Goal: Task Accomplishment & Management: Manage account settings

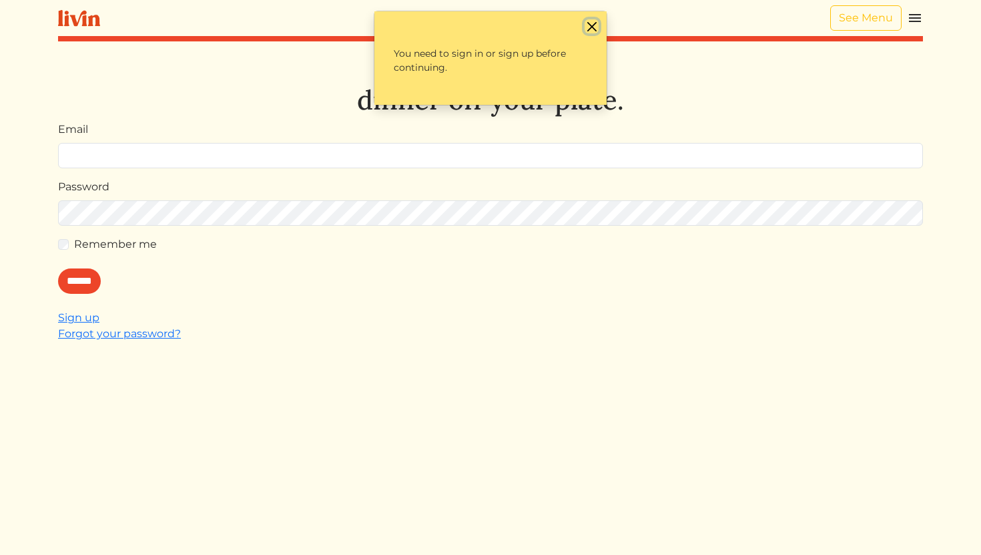
click at [594, 27] on button "Close" at bounding box center [592, 26] width 14 height 14
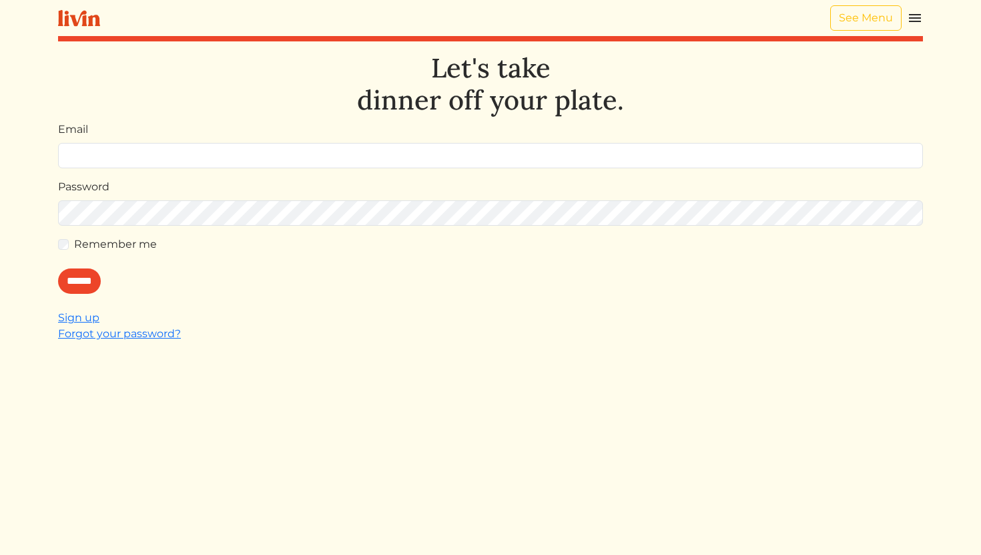
click at [920, 18] on img at bounding box center [915, 18] width 16 height 16
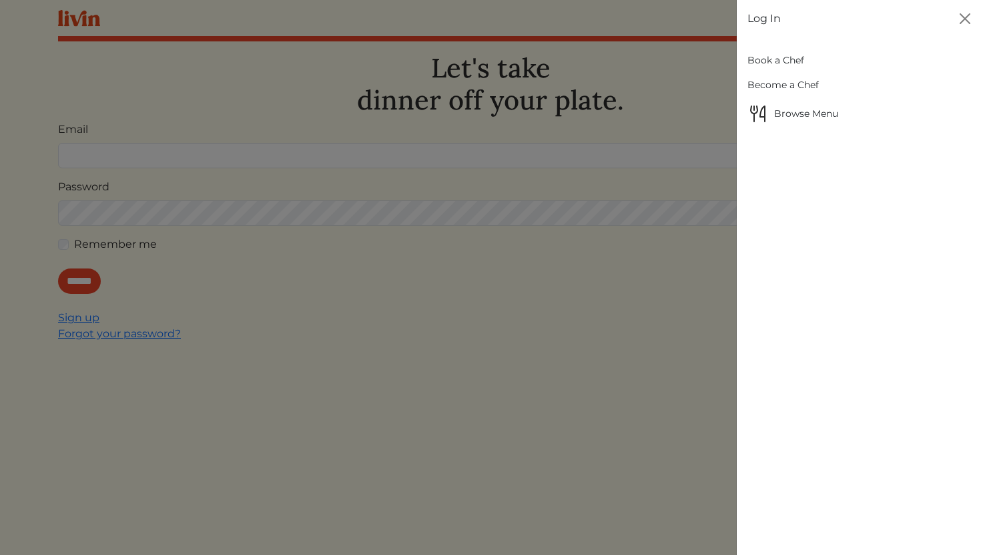
click at [791, 59] on link "Book a Chef" at bounding box center [860, 60] width 224 height 25
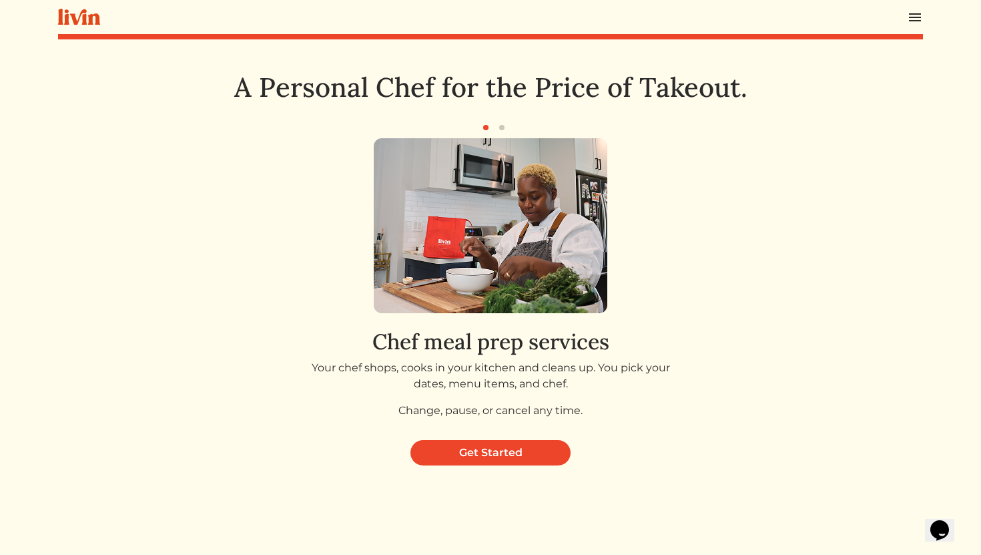
click at [906, 15] on div at bounding box center [490, 17] width 865 height 34
click at [915, 18] on img at bounding box center [915, 17] width 16 height 16
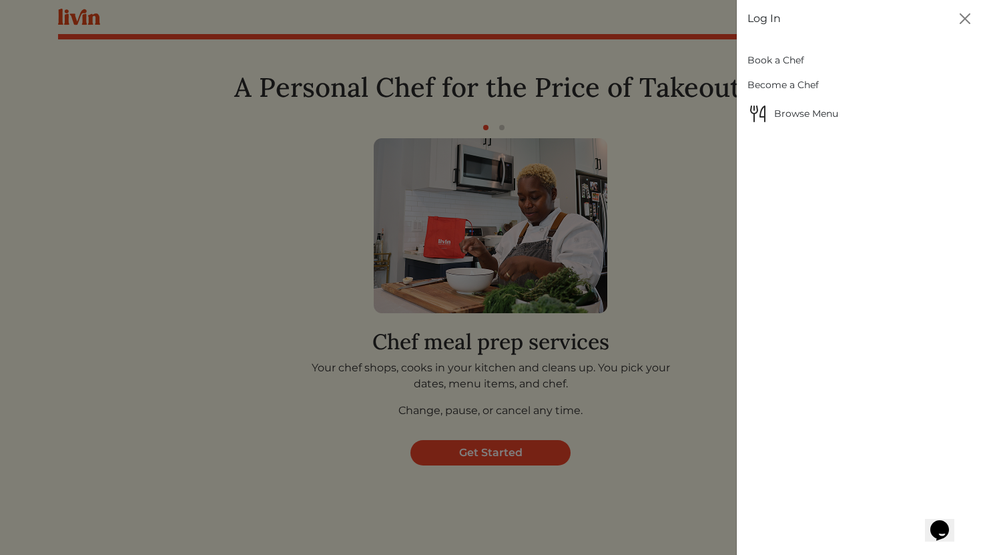
click at [759, 23] on link "Log In" at bounding box center [764, 19] width 33 height 16
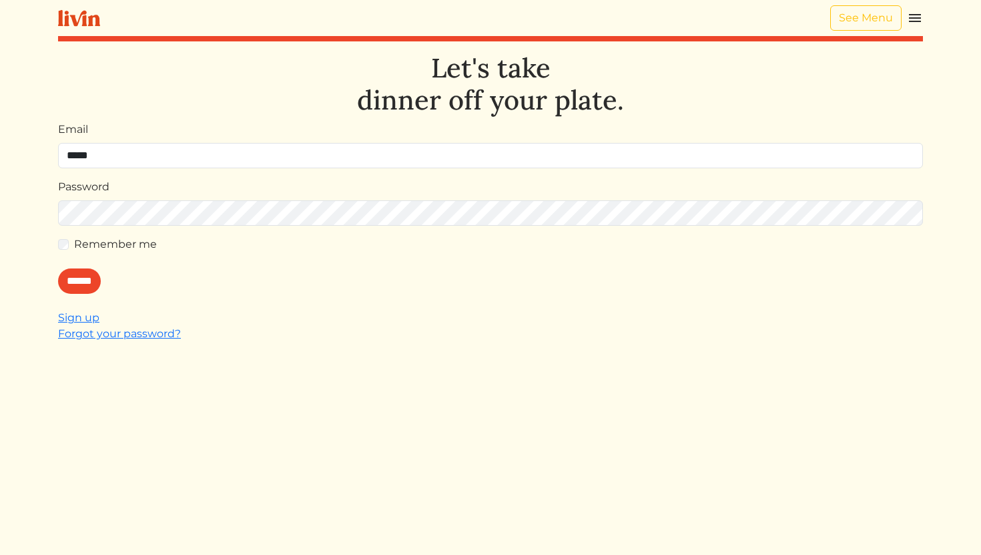
type input "**********"
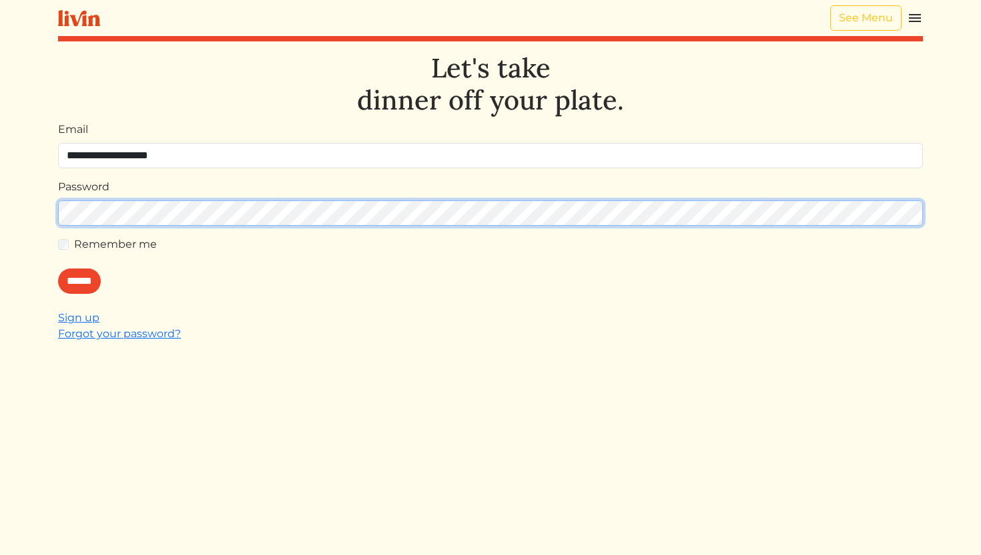
click at [58, 268] on input "******" at bounding box center [79, 280] width 43 height 25
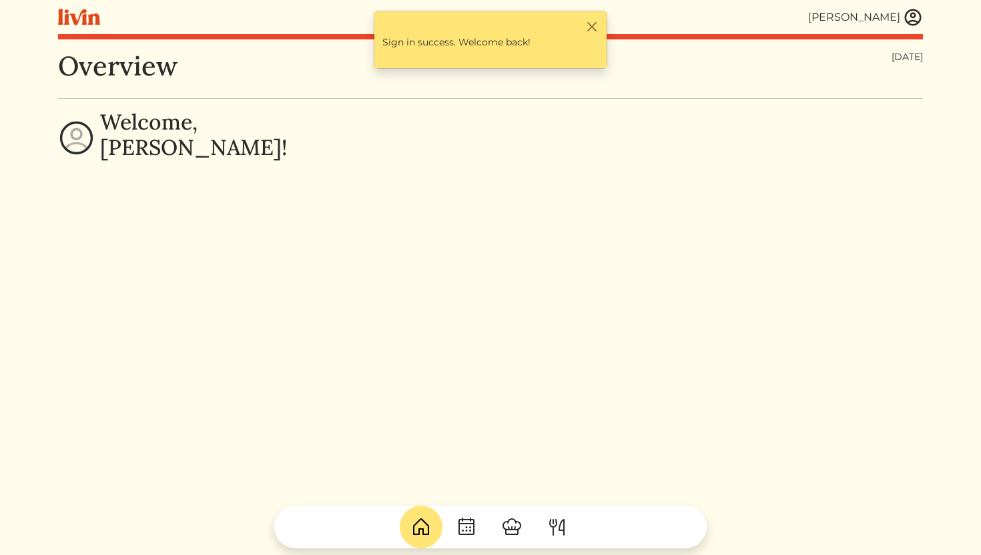
click at [911, 15] on img at bounding box center [913, 17] width 20 height 20
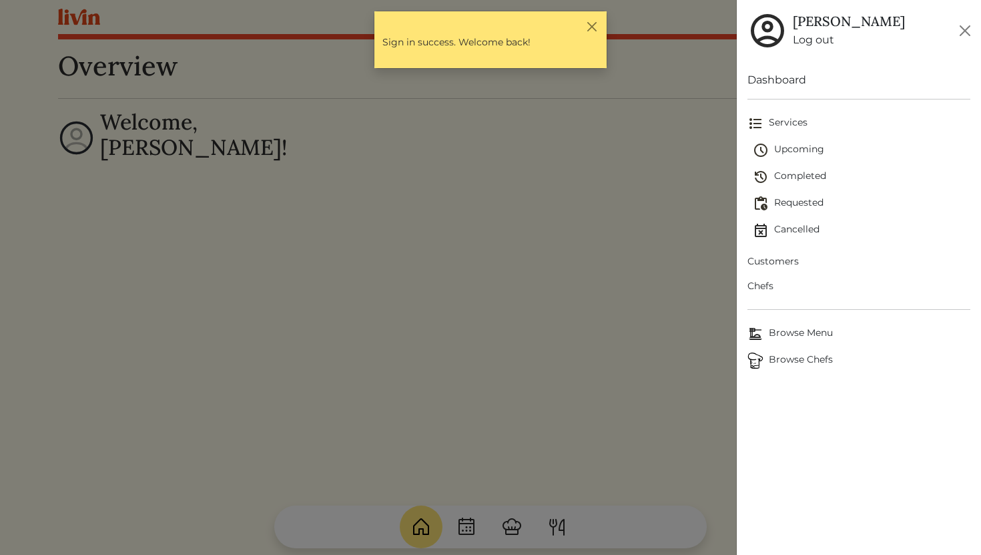
click at [783, 151] on span "Upcoming" at bounding box center [862, 150] width 218 height 16
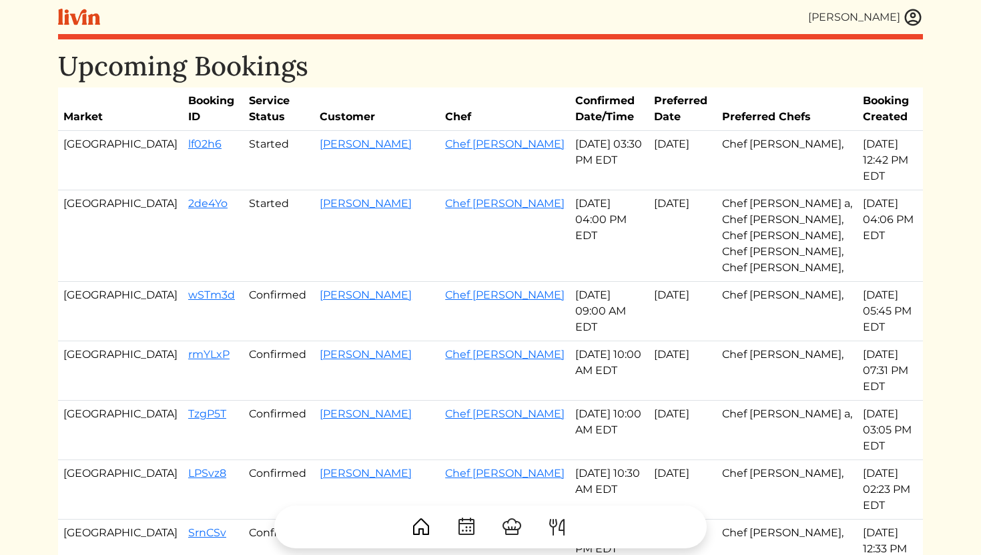
click at [912, 22] on img at bounding box center [913, 17] width 20 height 20
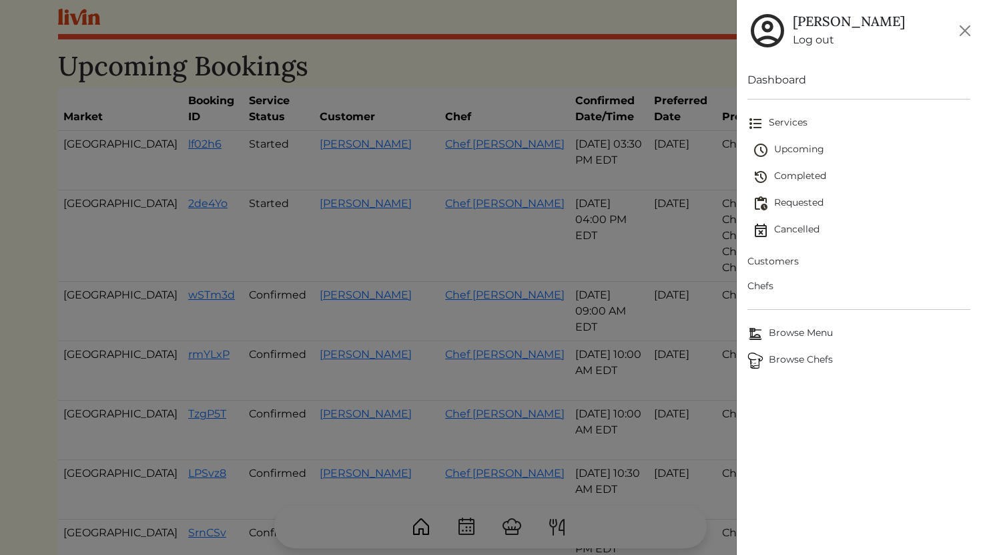
click at [789, 171] on span "Completed" at bounding box center [862, 177] width 218 height 16
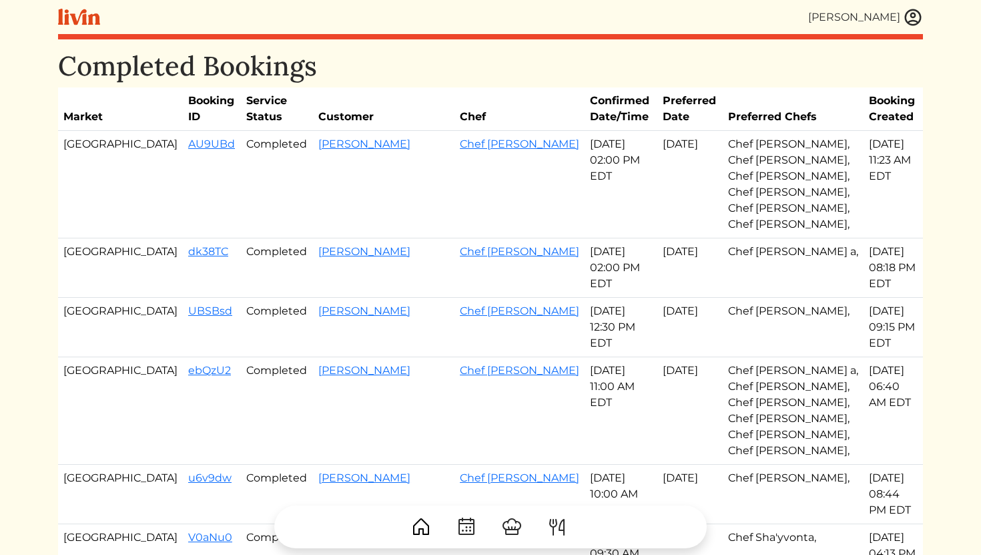
click at [916, 21] on img at bounding box center [913, 17] width 20 height 20
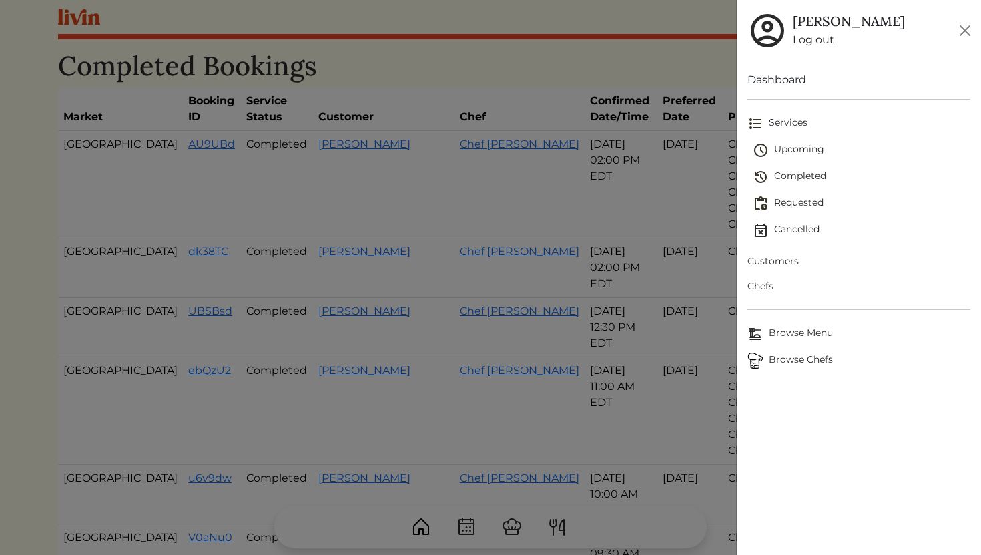
click at [799, 152] on span "Upcoming" at bounding box center [862, 150] width 218 height 16
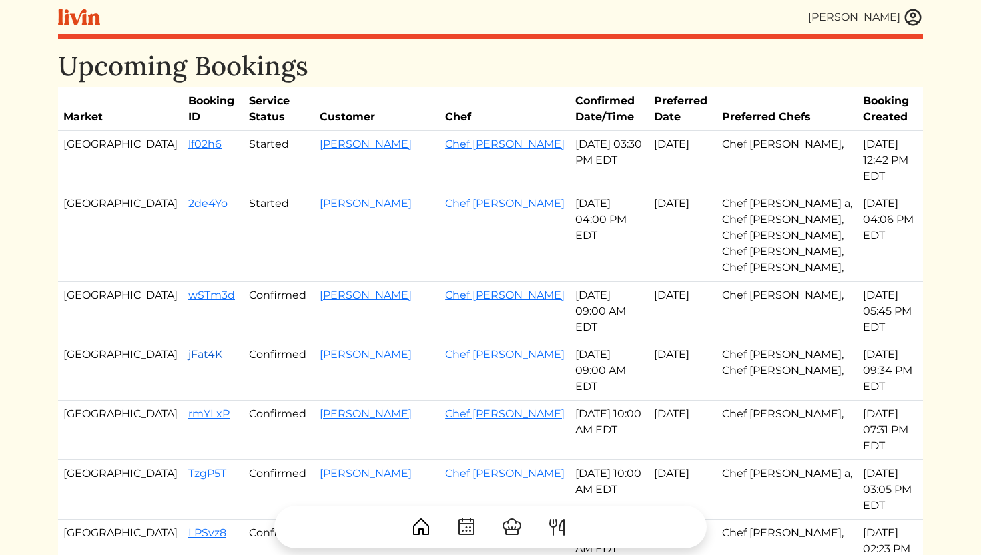
click at [188, 348] on link "jFat4K" at bounding box center [205, 354] width 34 height 13
